Goal: Information Seeking & Learning: Learn about a topic

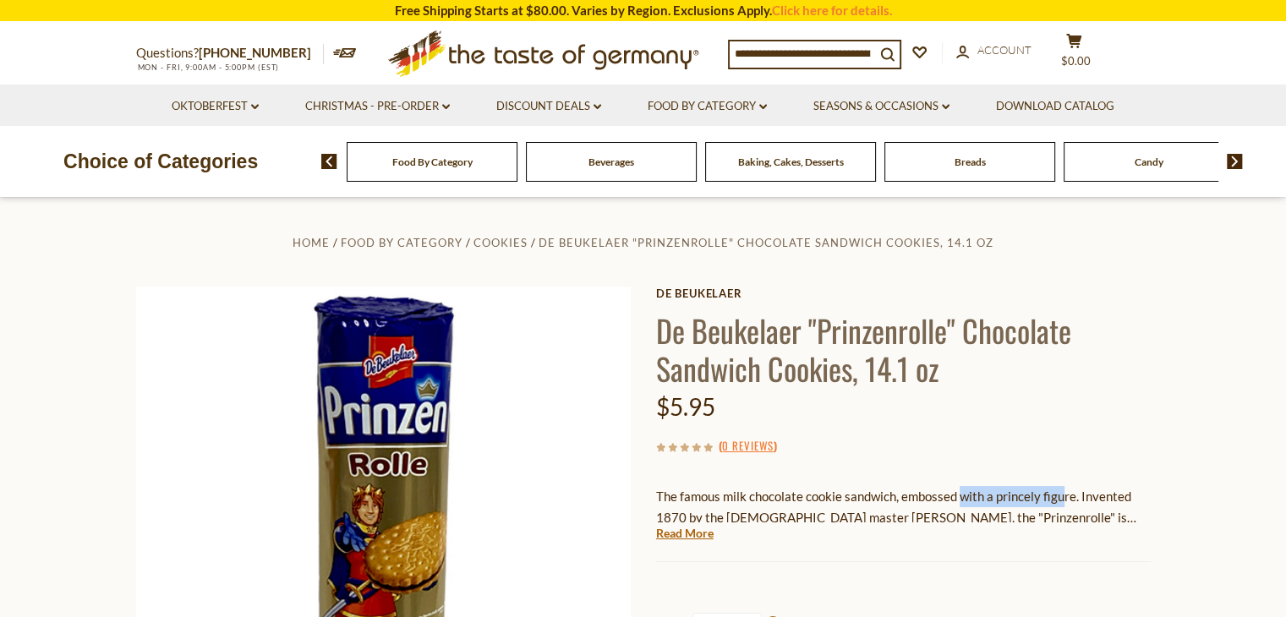
drag, startPoint x: 981, startPoint y: 494, endPoint x: 1060, endPoint y: 494, distance: 79.5
click at [1060, 494] on p "The famous milk chocolate cookie sandwich, embossed with a princely figure. Inv…" at bounding box center [903, 507] width 494 height 42
click at [808, 529] on div "De Beukelaer De Beukelaer "Prinzenrolle" Chocolate Sandwich Cookies, 14.1 oz $5…" at bounding box center [903, 612] width 494 height 650
click at [678, 532] on link "Read More" at bounding box center [684, 533] width 57 height 17
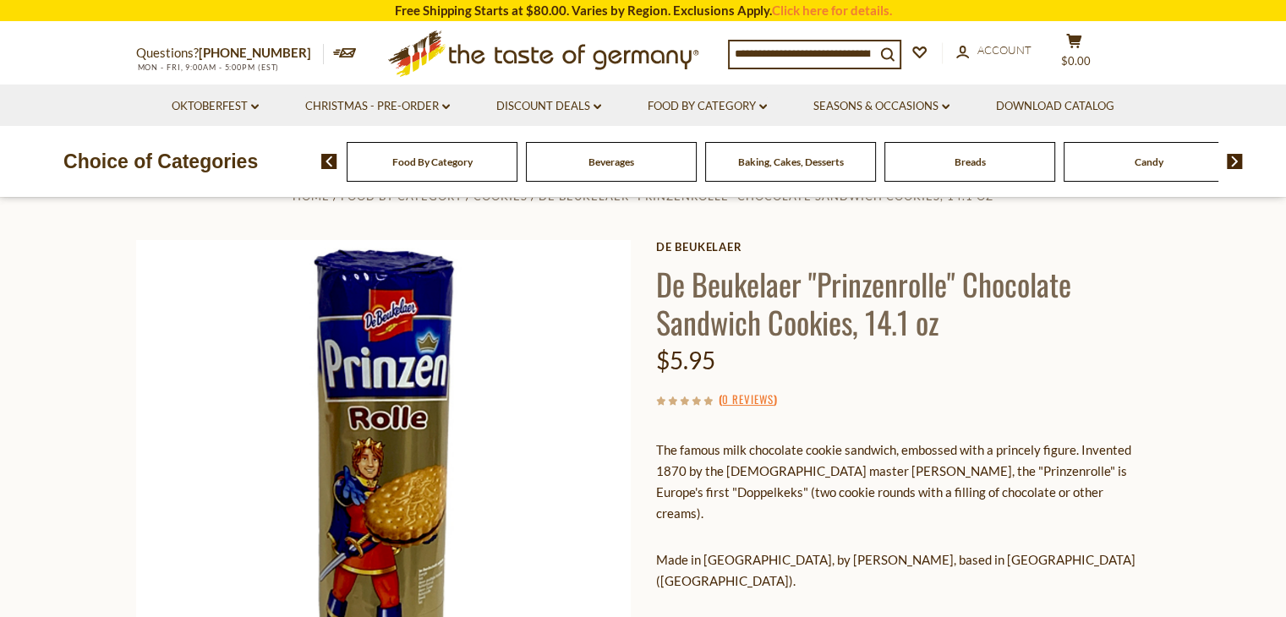
scroll to position [85, 0]
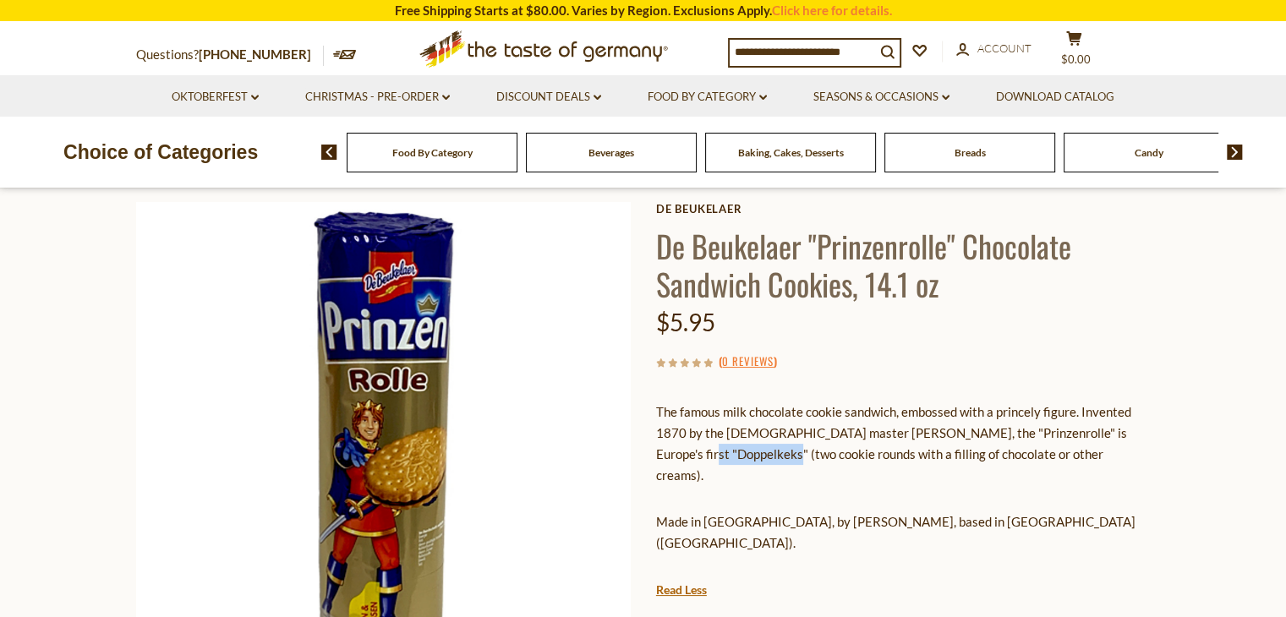
drag, startPoint x: 660, startPoint y: 445, endPoint x: 738, endPoint y: 445, distance: 77.8
click at [738, 445] on p "The famous milk chocolate cookie sandwich, embossed with a princely figure. Inv…" at bounding box center [903, 444] width 494 height 85
click at [828, 457] on p "The famous milk chocolate cookie sandwich, embossed with a princely figure. Inv…" at bounding box center [903, 444] width 494 height 85
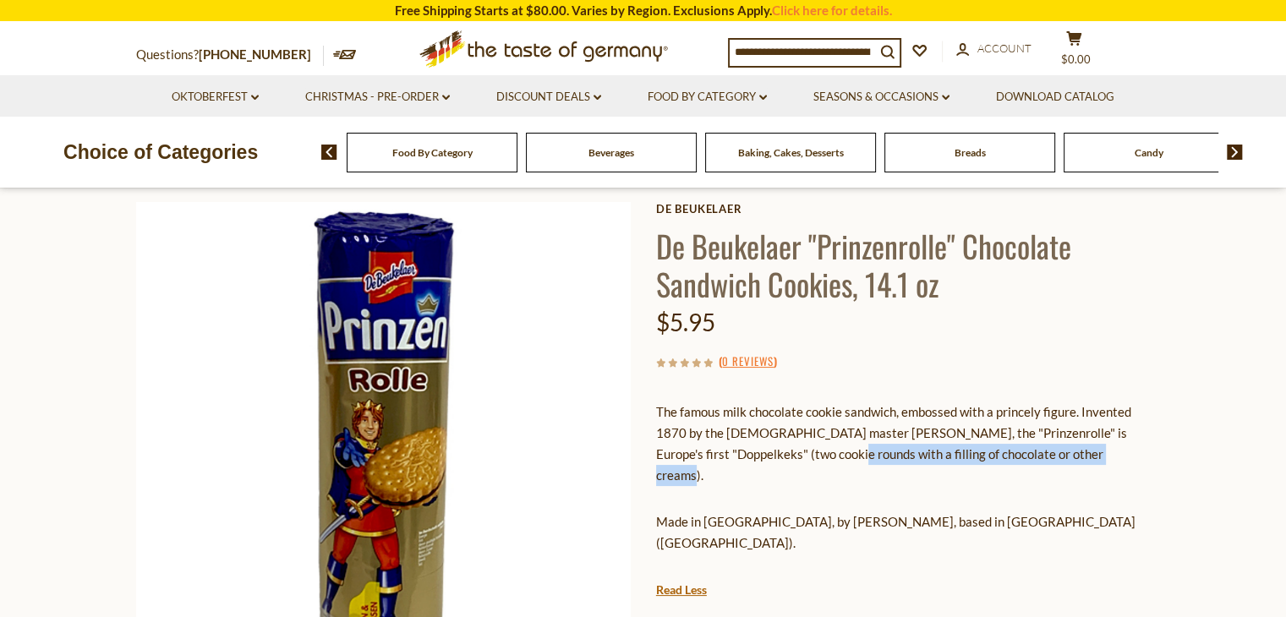
drag, startPoint x: 808, startPoint y: 456, endPoint x: 1080, endPoint y: 454, distance: 272.2
click at [1080, 454] on p "The famous milk chocolate cookie sandwich, embossed with a princely figure. Inv…" at bounding box center [903, 444] width 494 height 85
click at [863, 484] on div "The famous milk chocolate cookie sandwich, embossed with a princely figure. Inv…" at bounding box center [903, 484] width 494 height 190
drag, startPoint x: 790, startPoint y: 505, endPoint x: 974, endPoint y: 496, distance: 183.6
click at [902, 511] on p "Made in [GEOGRAPHIC_DATA], by [PERSON_NAME], based in [GEOGRAPHIC_DATA] ([GEOGR…" at bounding box center [903, 532] width 494 height 42
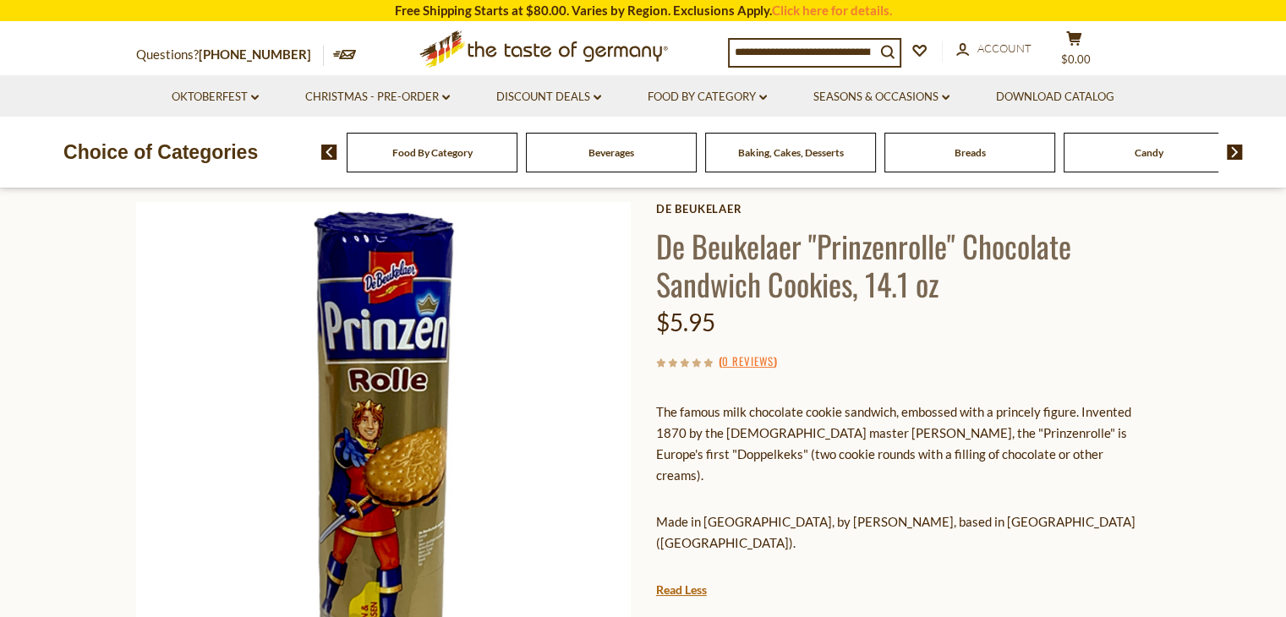
click at [1114, 511] on p "Made in [GEOGRAPHIC_DATA], by [PERSON_NAME], based in [GEOGRAPHIC_DATA] ([GEOGR…" at bounding box center [903, 532] width 494 height 42
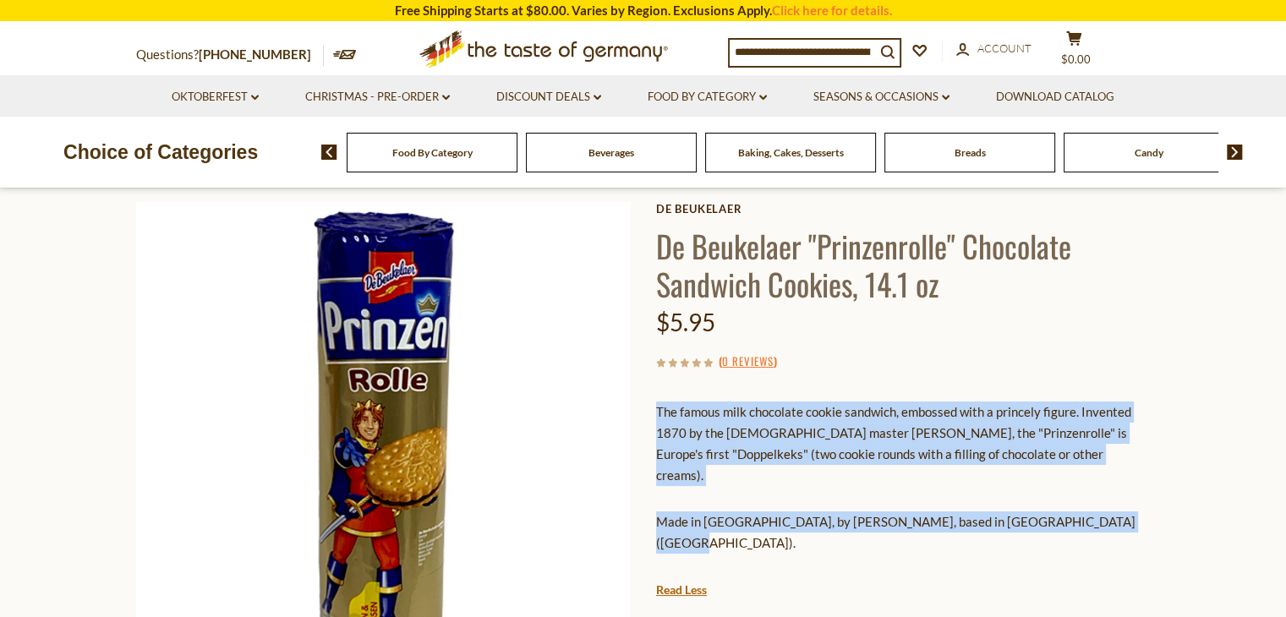
drag, startPoint x: 1117, startPoint y: 505, endPoint x: 656, endPoint y: 410, distance: 471.1
click at [656, 410] on div "The famous milk chocolate cookie sandwich, embossed with a princely figure. Inv…" at bounding box center [903, 484] width 494 height 190
copy div "The famous milk chocolate cookie sandwich, embossed with a princely figure. Inv…"
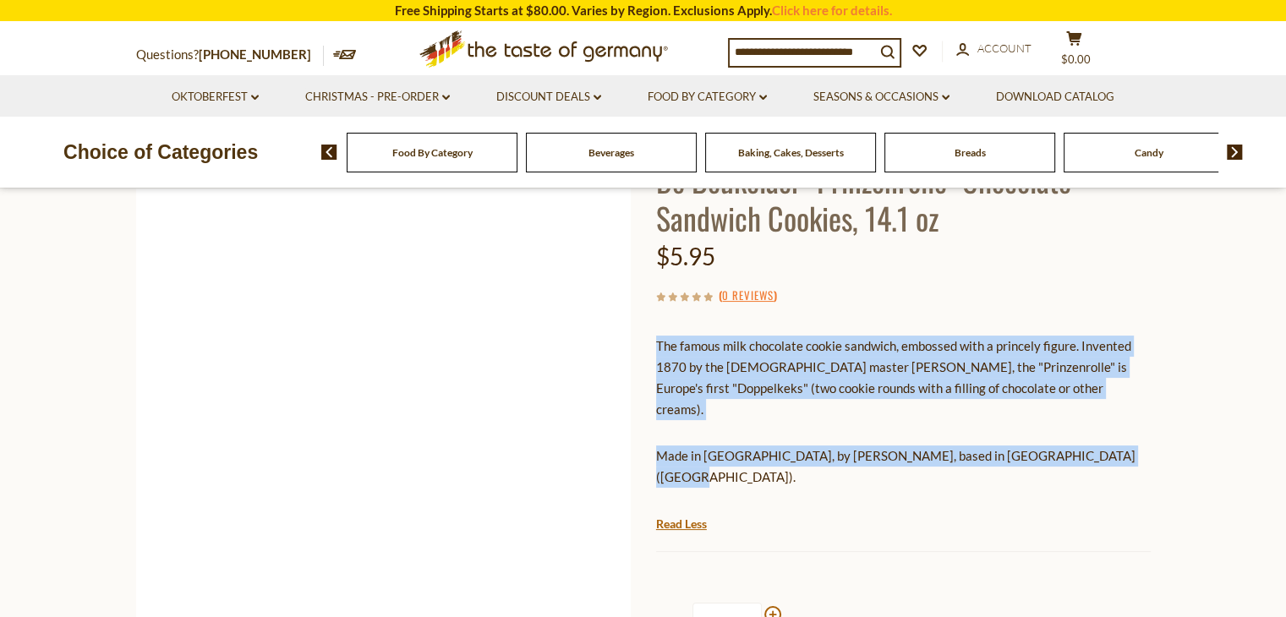
scroll to position [169, 0]
